Goal: Check status: Check status

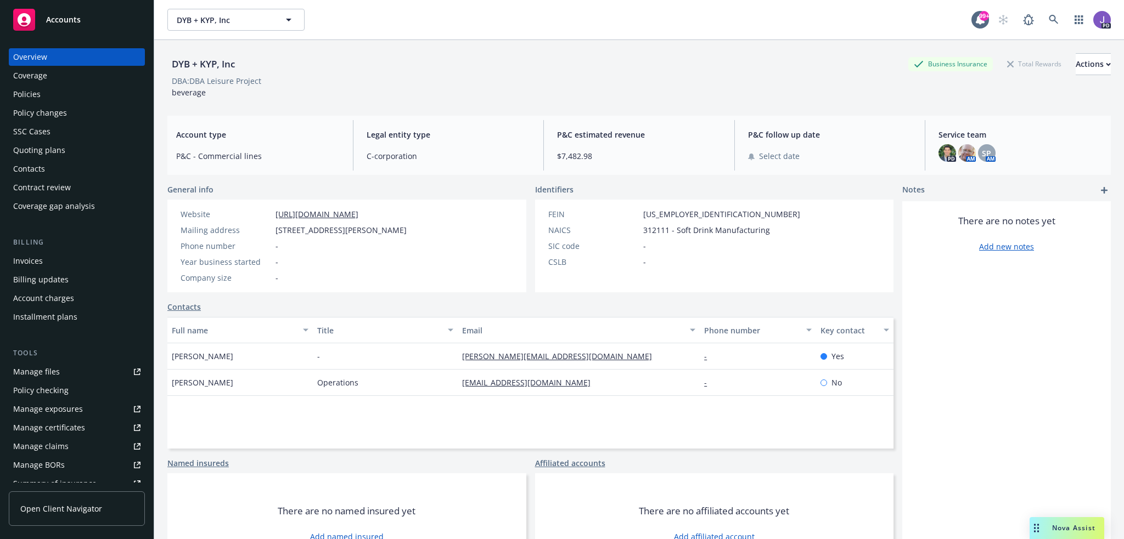
click at [1048, 19] on icon at bounding box center [1052, 19] width 9 height 9
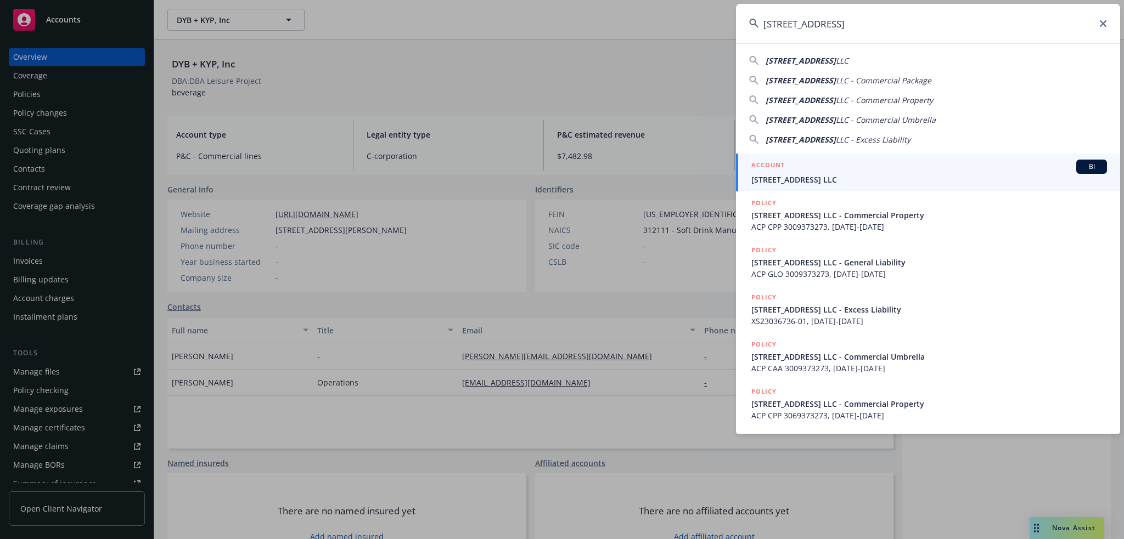
type input "[STREET_ADDRESS]"
click at [816, 181] on span "[STREET_ADDRESS] LLC" at bounding box center [929, 180] width 356 height 12
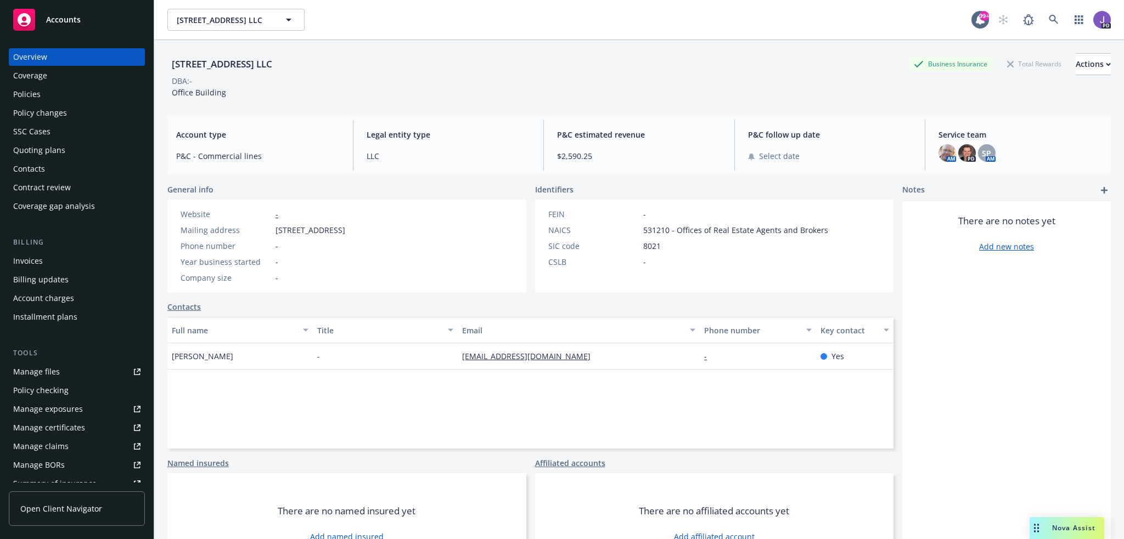
click at [55, 145] on div "Quoting plans" at bounding box center [39, 151] width 52 height 18
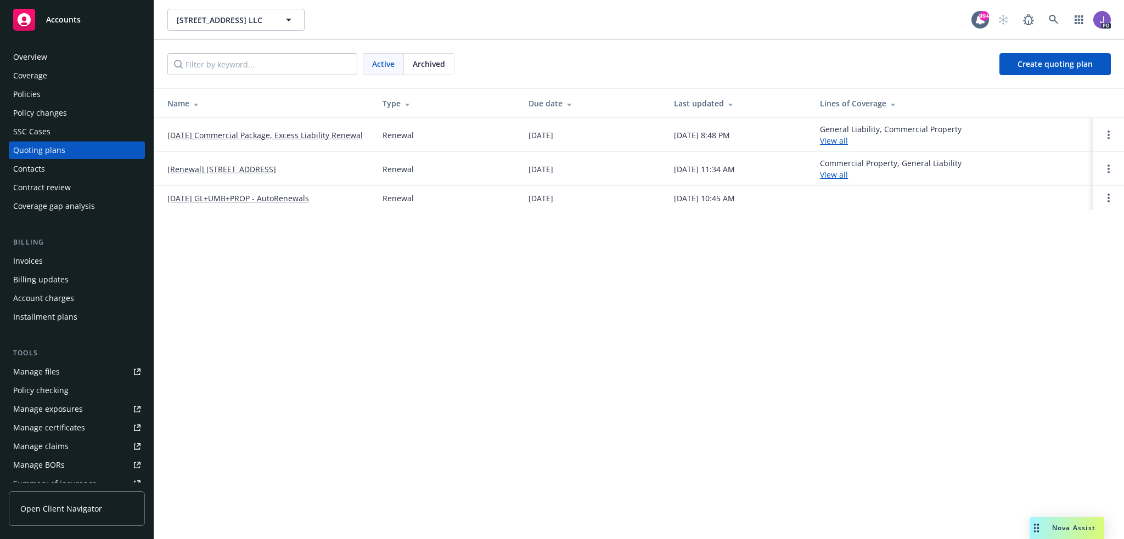
click at [263, 135] on link "[DATE] Commercial Package, Excess Liability Renewal" at bounding box center [264, 135] width 195 height 12
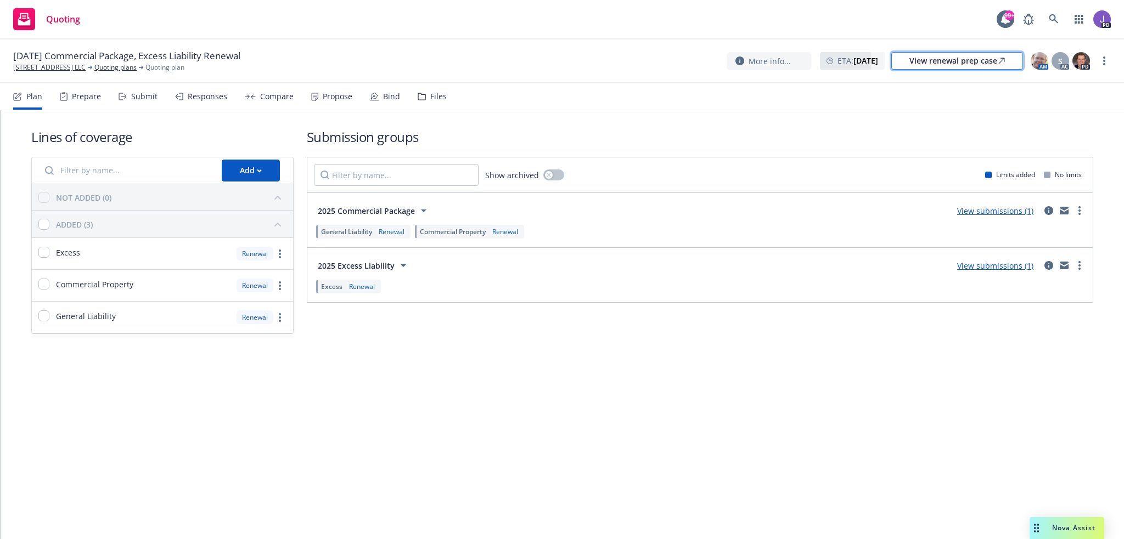
click at [951, 63] on div "View renewal prep case" at bounding box center [956, 61] width 95 height 16
